Goal: Check status

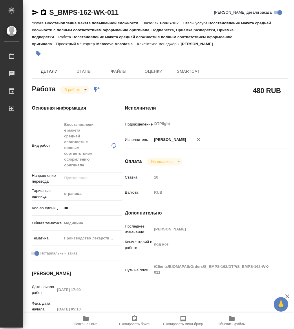
type textarea "x"
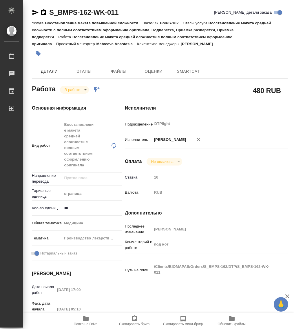
type textarea "x"
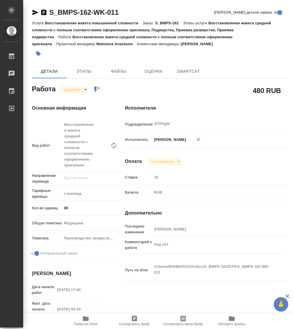
type textarea "x"
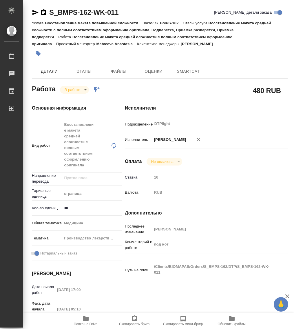
type textarea "x"
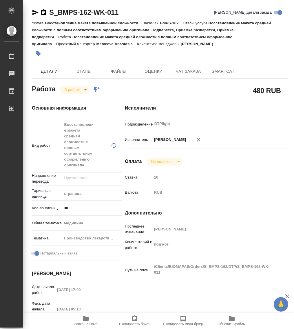
type textarea "x"
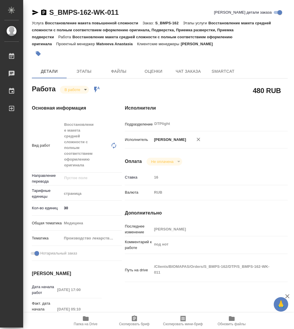
type textarea "x"
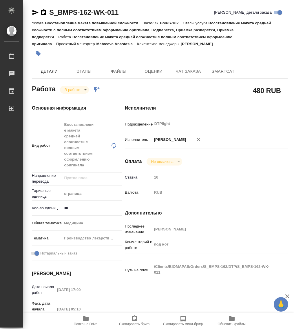
type textarea "x"
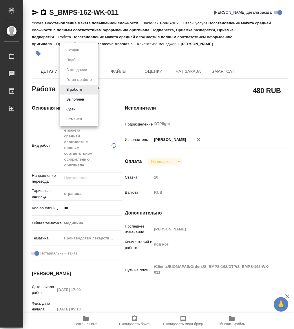
click at [72, 92] on body "🙏 .cls-1 fill:#fff; AWATERA Работы 0 Чаты График Выйти S_BMPS-162-WK-011 Кратко…" at bounding box center [147, 164] width 294 height 329
click at [73, 101] on button "Выполнен" at bounding box center [75, 99] width 21 height 6
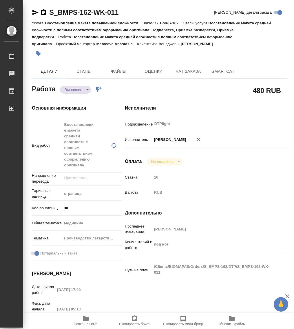
type textarea "x"
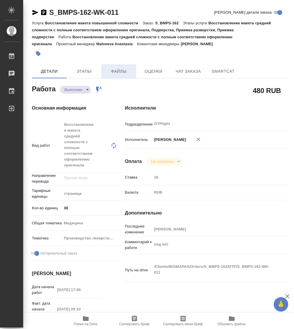
type textarea "x"
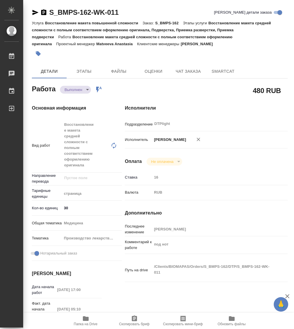
type textarea "x"
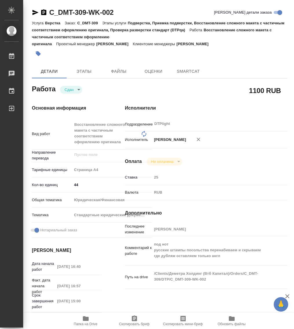
type textarea "x"
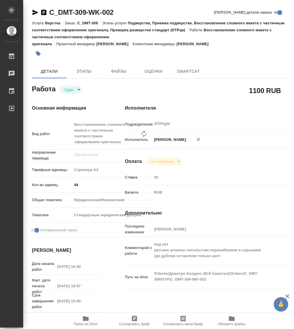
type textarea "x"
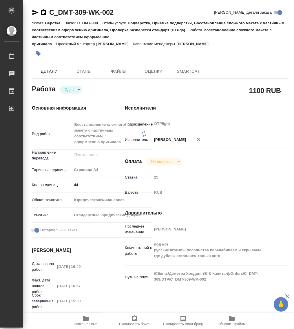
type textarea "x"
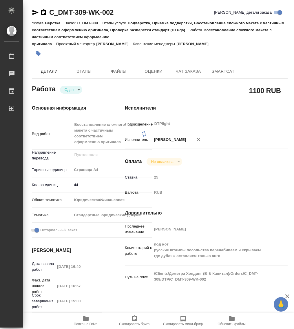
type textarea "x"
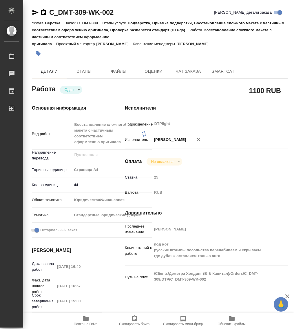
type textarea "x"
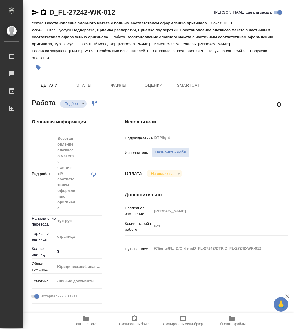
type textarea "x"
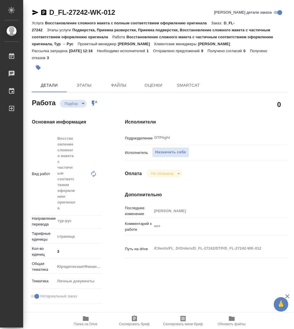
type textarea "x"
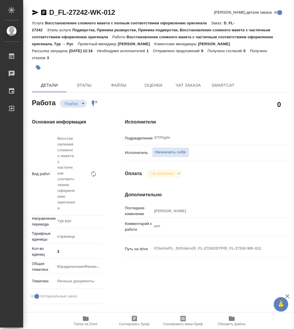
type textarea "x"
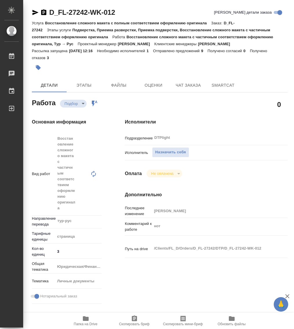
type textarea "x"
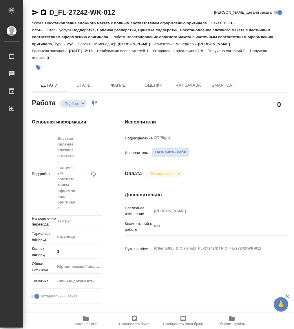
type textarea "x"
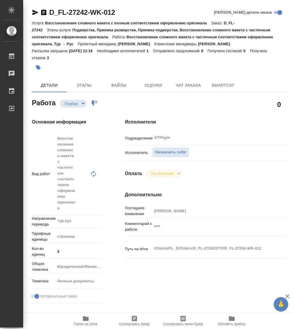
type textarea "x"
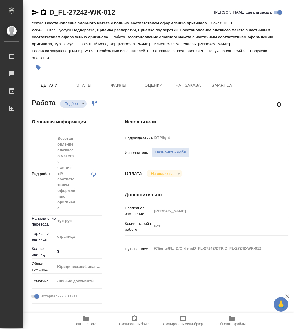
type textarea "x"
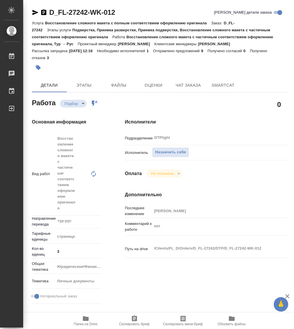
type textarea "x"
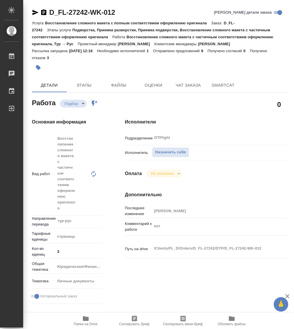
type textarea "x"
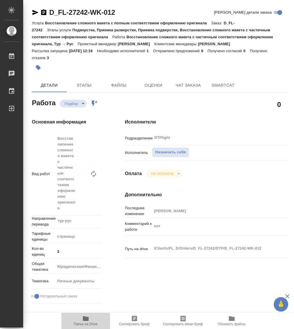
click at [85, 322] on span "Папка на Drive" at bounding box center [86, 324] width 24 height 4
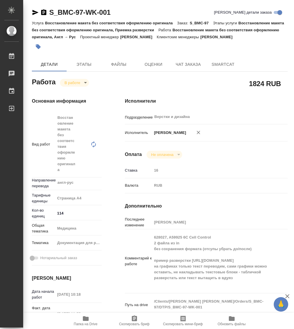
click at [42, 13] on icon "button" at bounding box center [43, 12] width 5 height 6
